Goal: Information Seeking & Learning: Find specific fact

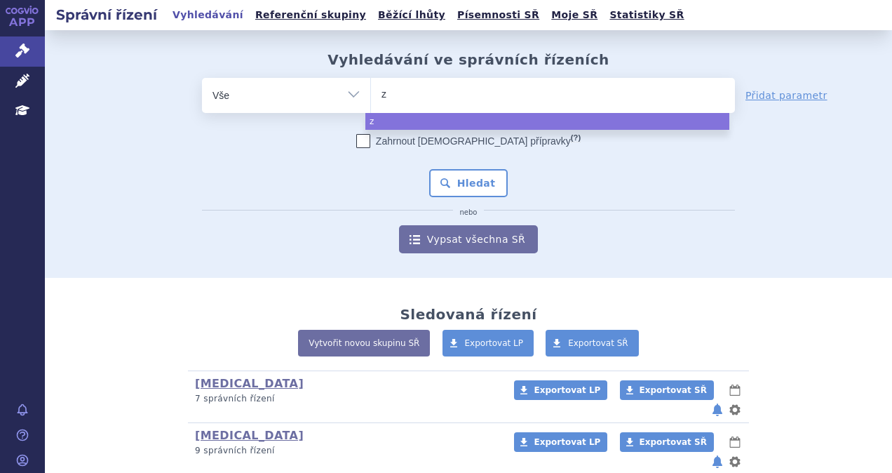
type input "ze"
type input "zej"
type input "zeju"
type input "zejul"
type input "[MEDICAL_DATA]"
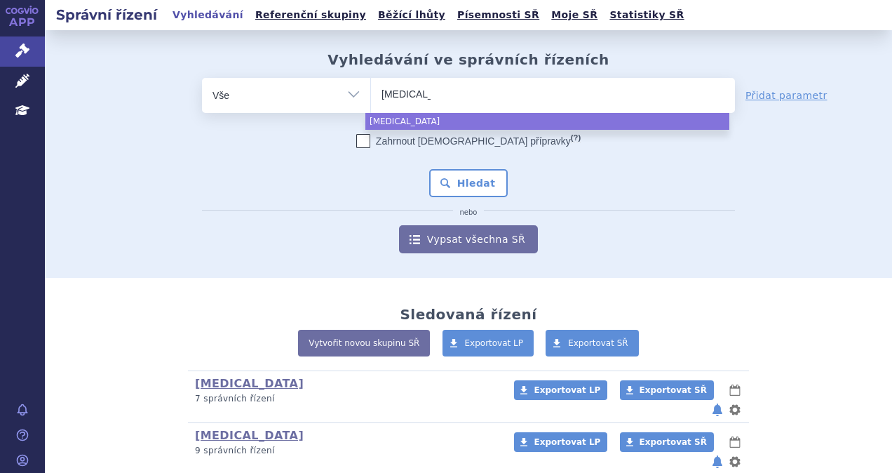
select select "[MEDICAL_DATA]"
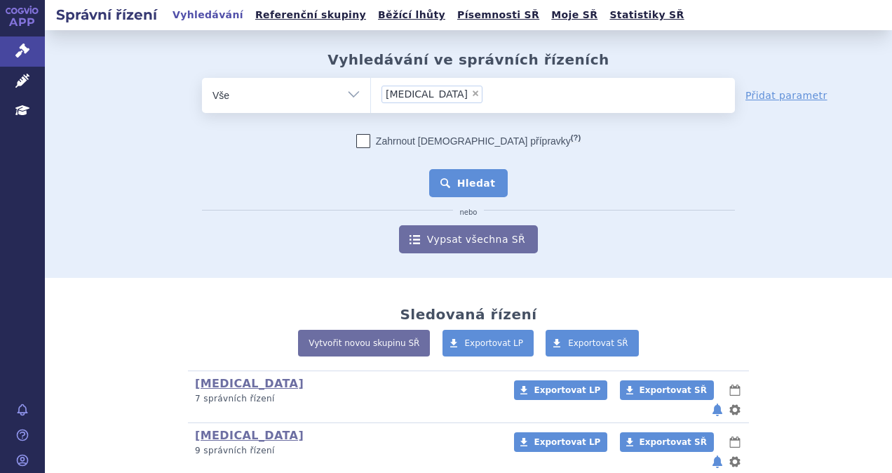
drag, startPoint x: 456, startPoint y: 197, endPoint x: 454, endPoint y: 184, distance: 13.4
click at [454, 184] on div "Zahrnout [DEMOGRAPHIC_DATA] přípravky (?) * Pozor, hledání dle vyhledávacího pa…" at bounding box center [468, 193] width 533 height 119
click at [454, 184] on button "Hledat" at bounding box center [468, 183] width 79 height 28
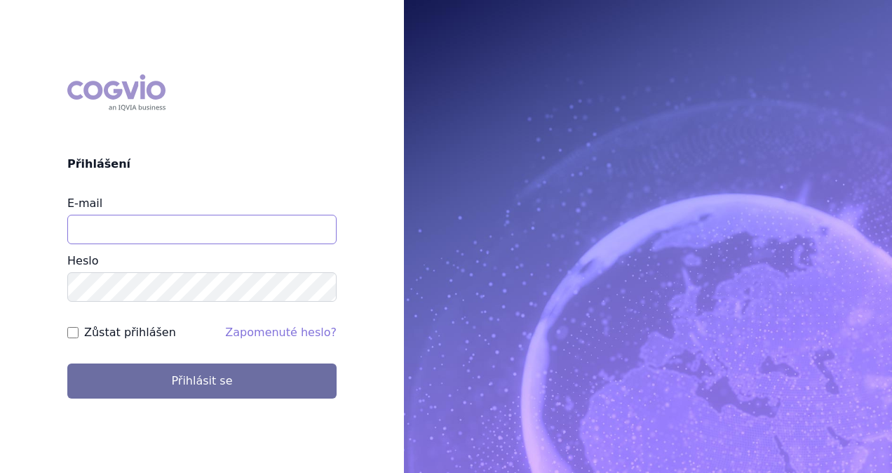
click at [170, 231] on input "E-mail" at bounding box center [201, 229] width 269 height 29
type input "michaela.x.tauchmanova@gsk.com"
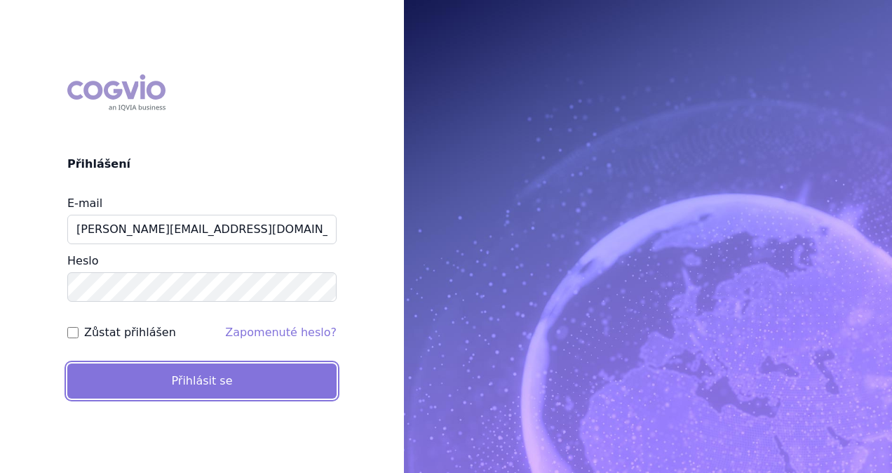
click at [200, 379] on button "Přihlásit se" at bounding box center [201, 380] width 269 height 35
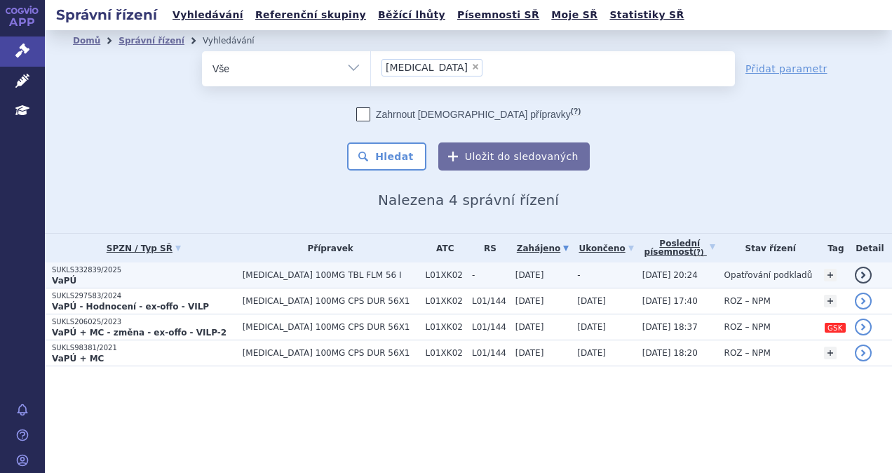
click at [179, 275] on p "VaPÚ" at bounding box center [144, 280] width 184 height 11
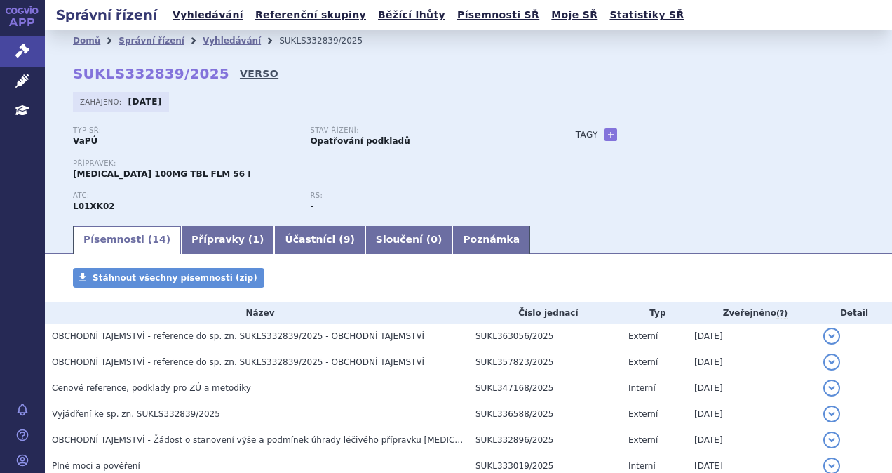
click at [240, 70] on link "VERSO" at bounding box center [259, 74] width 39 height 14
drag, startPoint x: 202, startPoint y: 72, endPoint x: 75, endPoint y: 80, distance: 127.2
click at [75, 80] on strong "SUKLS332839/2025" at bounding box center [151, 73] width 156 height 17
copy strong "SUKLS332839/2025"
